Goal: Check status: Check status

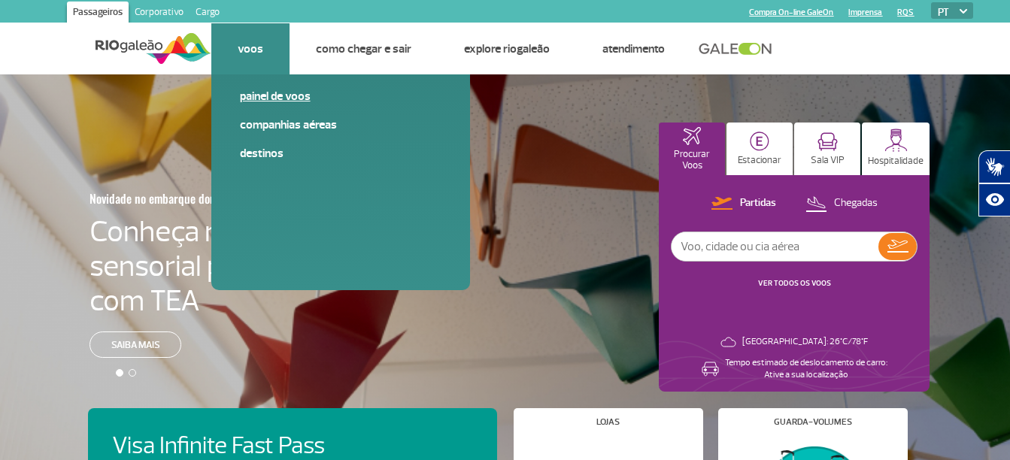
click at [271, 98] on link "Painel de voos" at bounding box center [340, 96] width 201 height 17
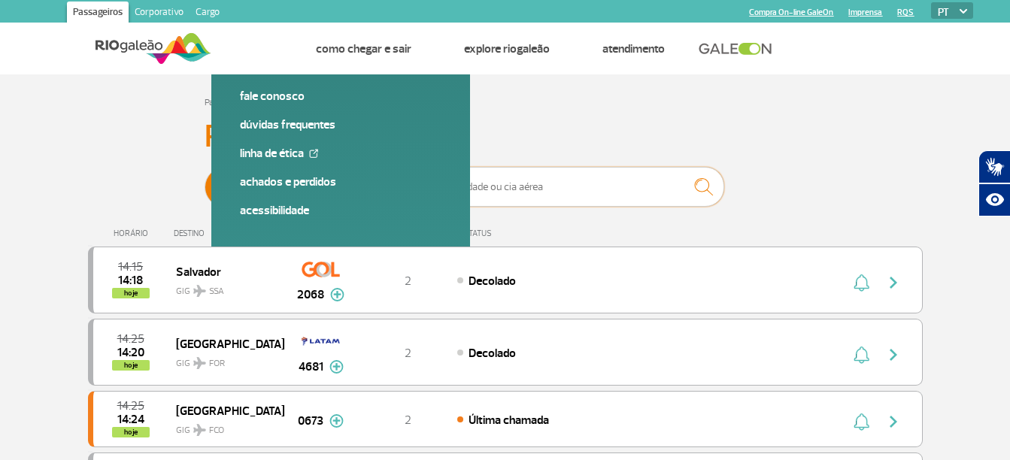
click at [537, 187] on input "text" at bounding box center [573, 187] width 301 height 40
type input "[GEOGRAPHIC_DATA]"
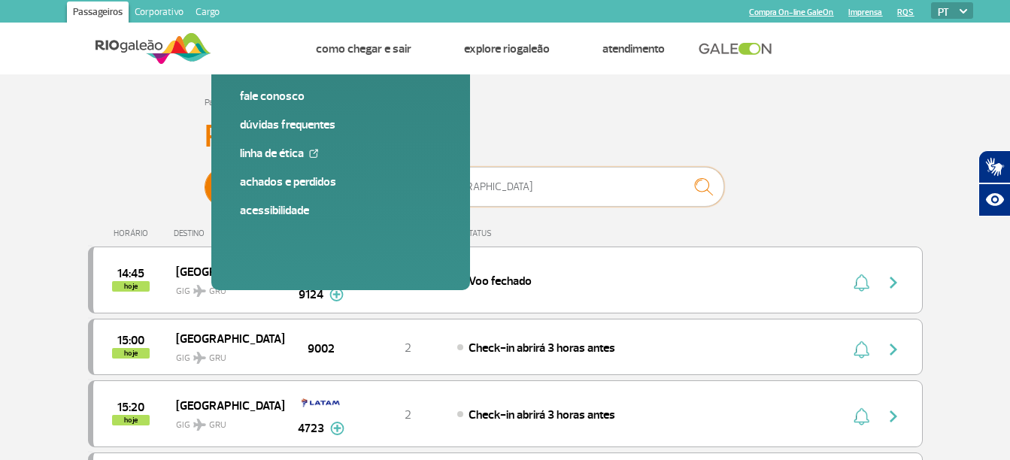
drag, startPoint x: 542, startPoint y: 187, endPoint x: 374, endPoint y: 180, distance: 167.8
click at [374, 180] on div "Partidas Chegadas [GEOGRAPHIC_DATA]" at bounding box center [504, 189] width 601 height 45
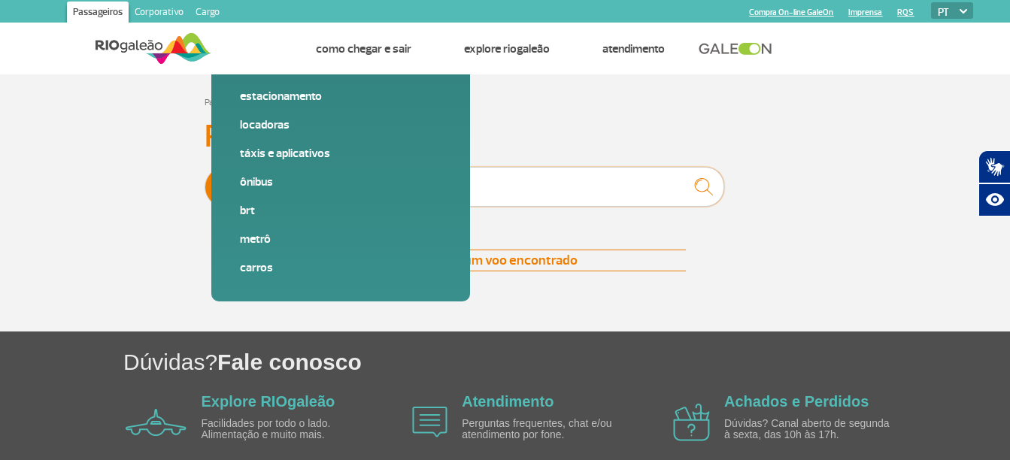
click at [622, 194] on input "9360" at bounding box center [573, 187] width 301 height 40
type input "9"
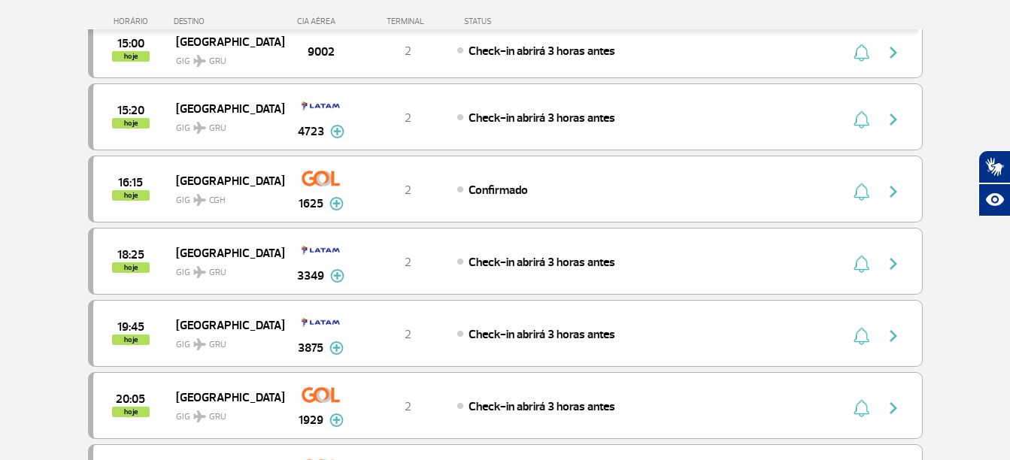
scroll to position [321, 0]
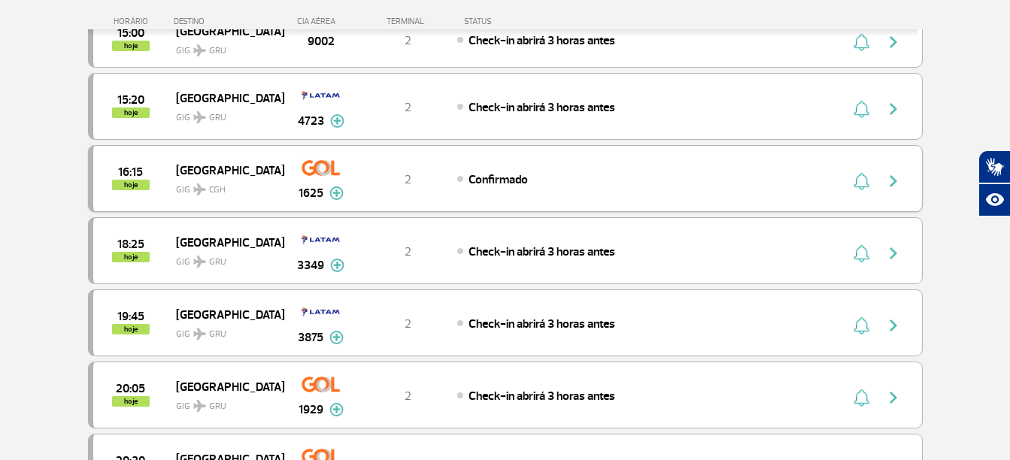
type input "[GEOGRAPHIC_DATA]"
click at [333, 196] on img at bounding box center [336, 193] width 14 height 14
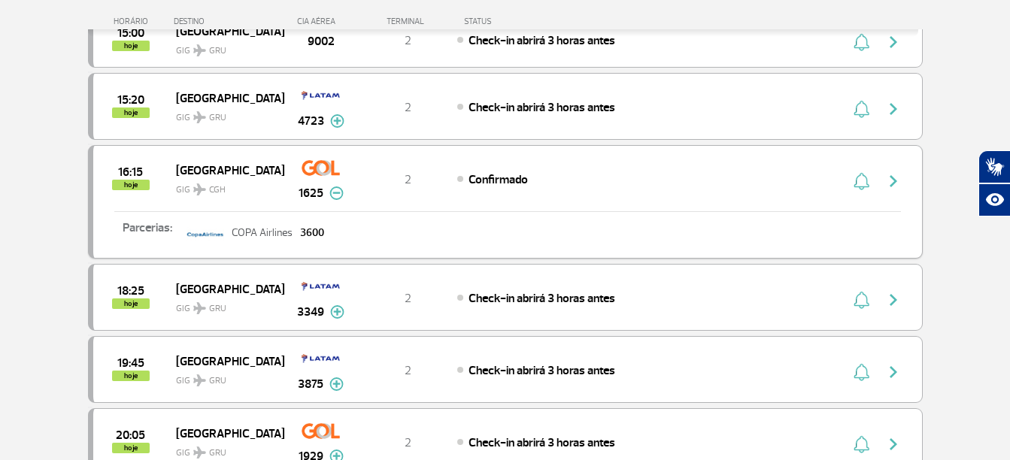
click at [900, 190] on button "button" at bounding box center [897, 179] width 35 height 24
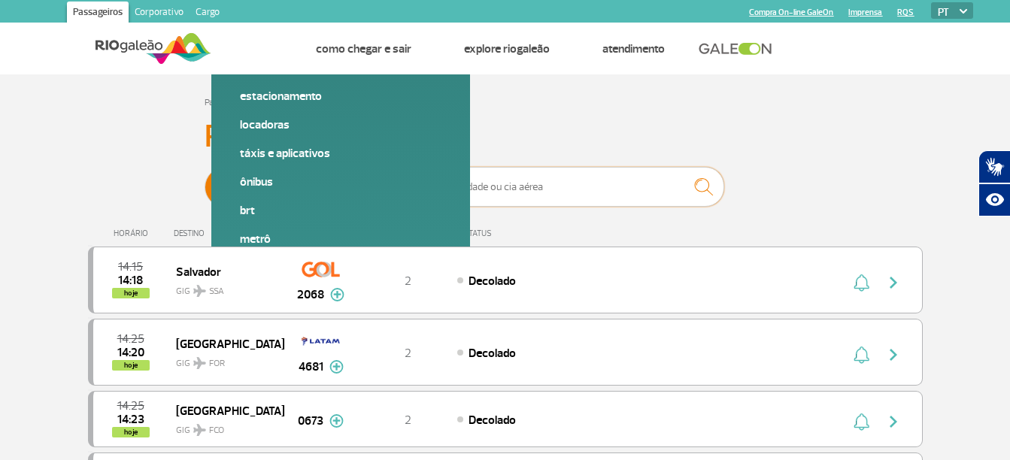
click at [479, 191] on input "text" at bounding box center [573, 187] width 301 height 40
click at [650, 134] on h3 "Painel de Voos" at bounding box center [504, 137] width 601 height 38
click at [557, 187] on input "text" at bounding box center [573, 187] width 301 height 40
type input "a21"
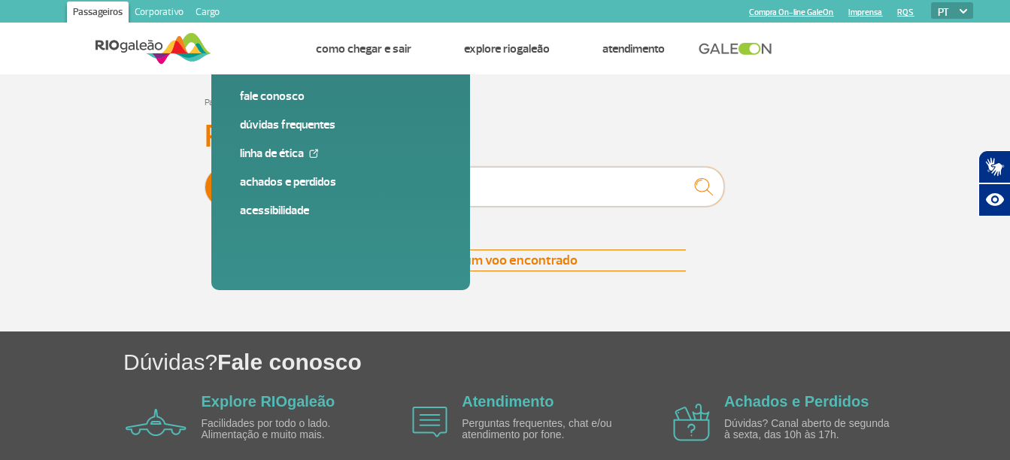
click at [539, 178] on input "a21" at bounding box center [573, 187] width 301 height 40
click at [530, 114] on div "Página Inicial > Voos > Painel de Voos Painel de Voos Partidas Chegadas Nenhum …" at bounding box center [505, 211] width 857 height 239
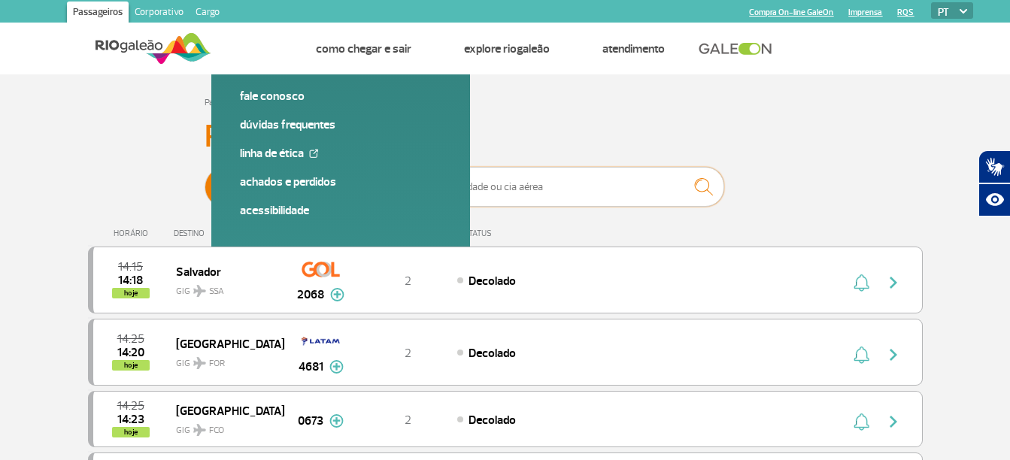
click at [490, 178] on input "text" at bounding box center [573, 187] width 301 height 40
type input "s"
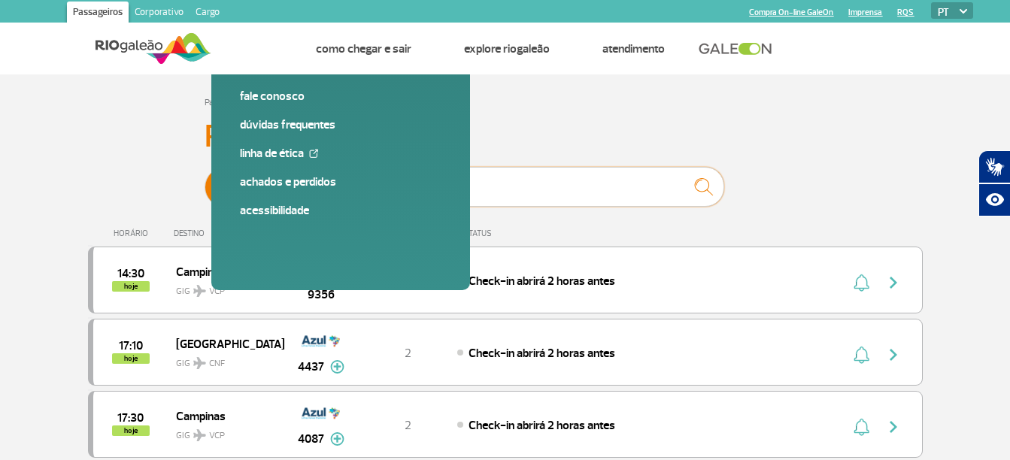
click at [535, 188] on input "azul" at bounding box center [573, 187] width 301 height 40
type input "[GEOGRAPHIC_DATA]"
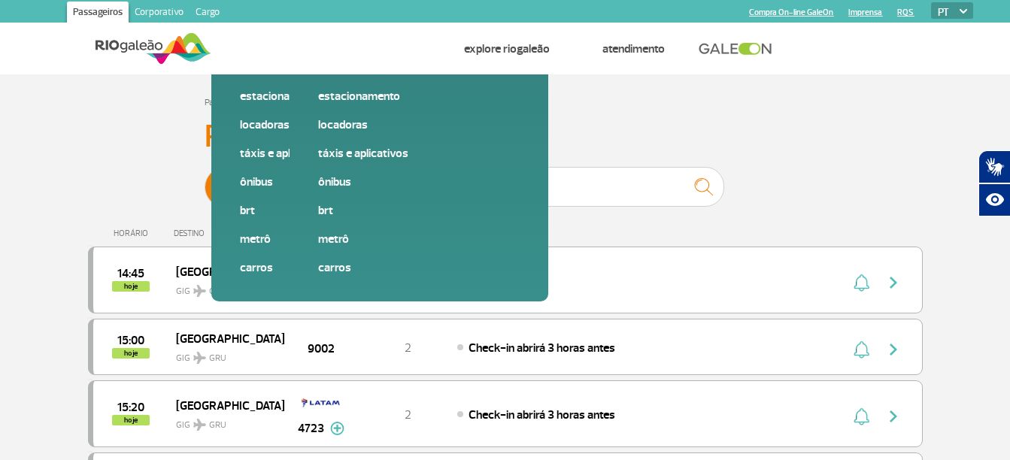
drag, startPoint x: 377, startPoint y: 95, endPoint x: 398, endPoint y: 39, distance: 59.7
click at [292, 101] on div "Página Inicial > Voos > Painel de Voos" at bounding box center [504, 101] width 601 height 18
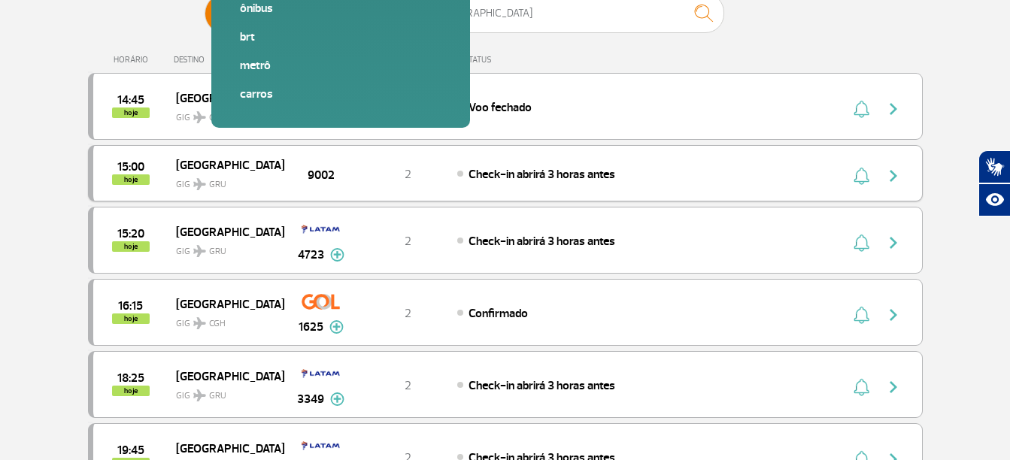
scroll to position [133, 0]
